Goal: Find specific fact: Find specific fact

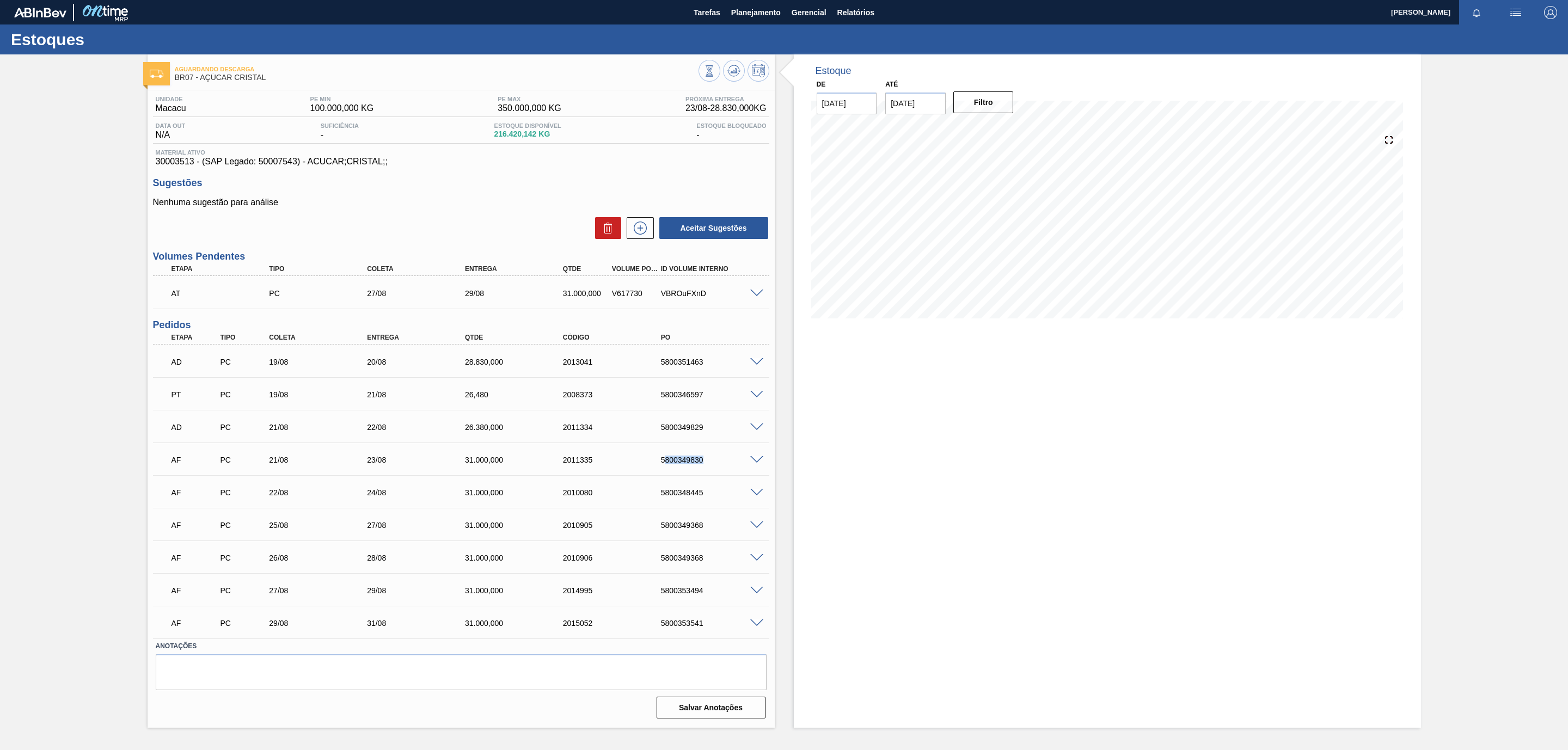
drag, startPoint x: 708, startPoint y: 460, endPoint x: 645, endPoint y: 472, distance: 64.1
click at [646, 470] on div "AF PC 21/08 23/08 31.000,000 2011335 5800349830" at bounding box center [457, 459] width 587 height 22
drag, startPoint x: 156, startPoint y: 167, endPoint x: 195, endPoint y: 168, distance: 39.0
click at [195, 167] on span "30003513 - (SAP Legado: 50007543) - ACUCAR;CRISTAL;;" at bounding box center [461, 162] width 611 height 10
copy span "30003513"
